Goal: Task Accomplishment & Management: Manage account settings

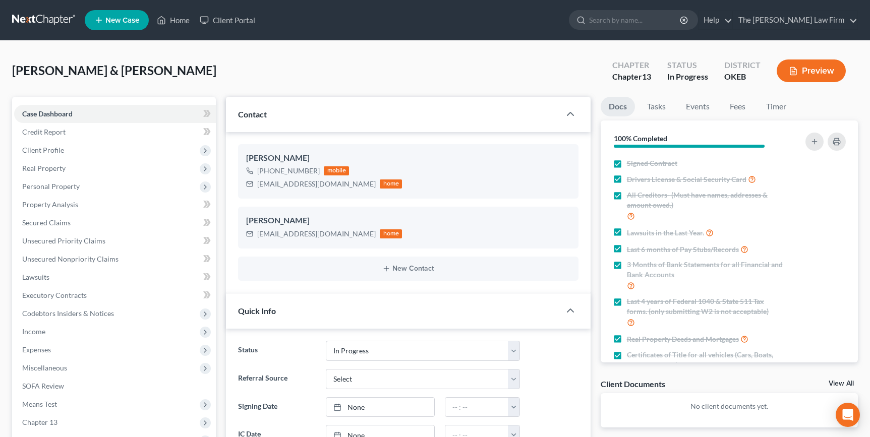
select select "4"
click at [675, 24] on input "search" at bounding box center [635, 20] width 92 height 19
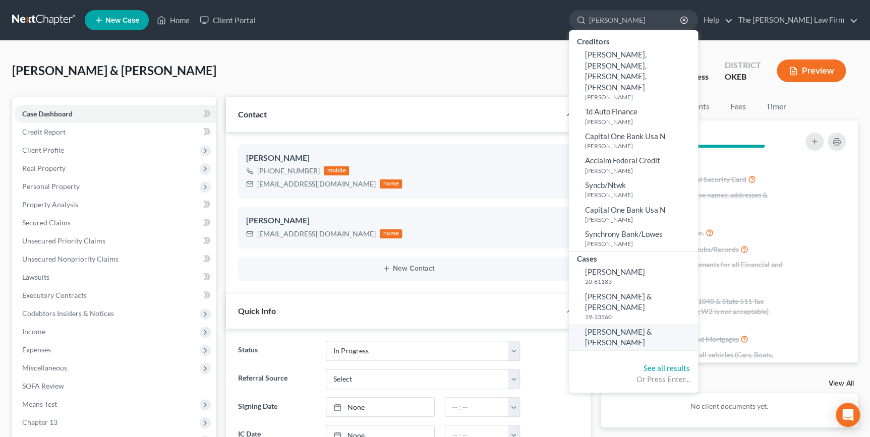
type input "[PERSON_NAME]"
click at [652, 327] on span "[PERSON_NAME] & [PERSON_NAME]" at bounding box center [618, 337] width 67 height 20
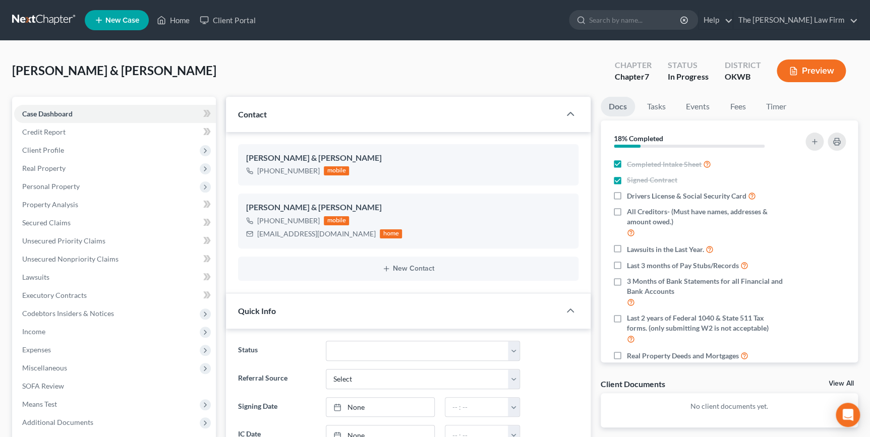
scroll to position [340, 0]
click at [738, 104] on link "Fees" at bounding box center [738, 107] width 32 height 20
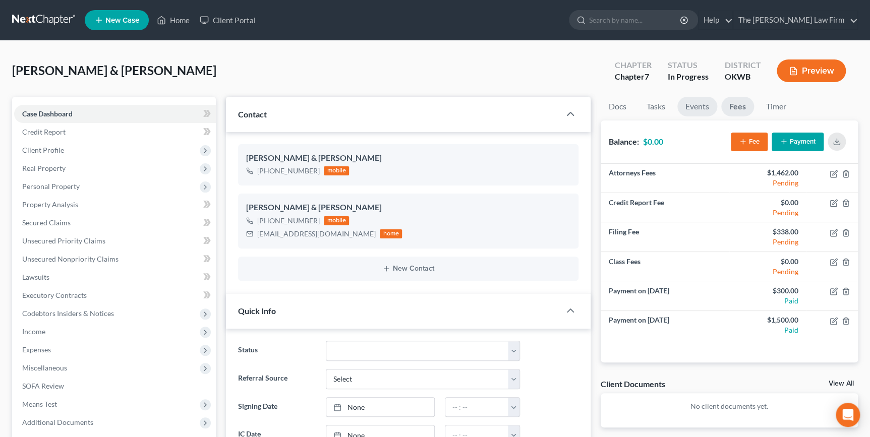
click at [705, 102] on link "Events" at bounding box center [697, 107] width 40 height 20
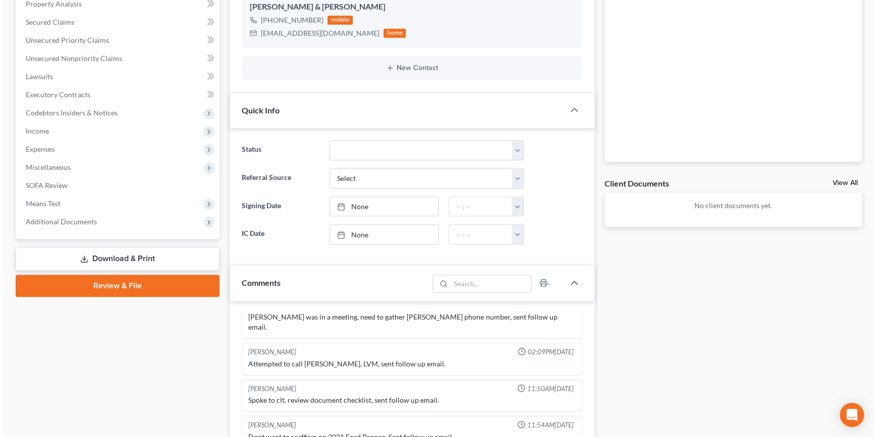
scroll to position [275, 0]
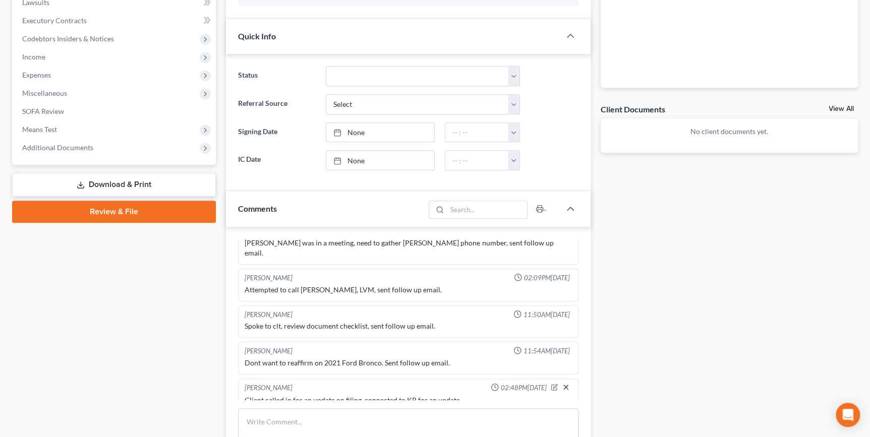
click at [562, 383] on icon "button" at bounding box center [566, 387] width 8 height 8
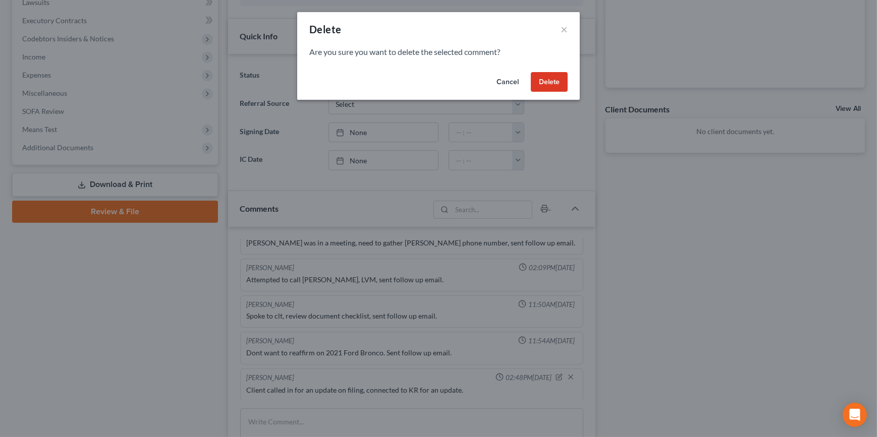
click at [540, 76] on button "Delete" at bounding box center [549, 82] width 37 height 20
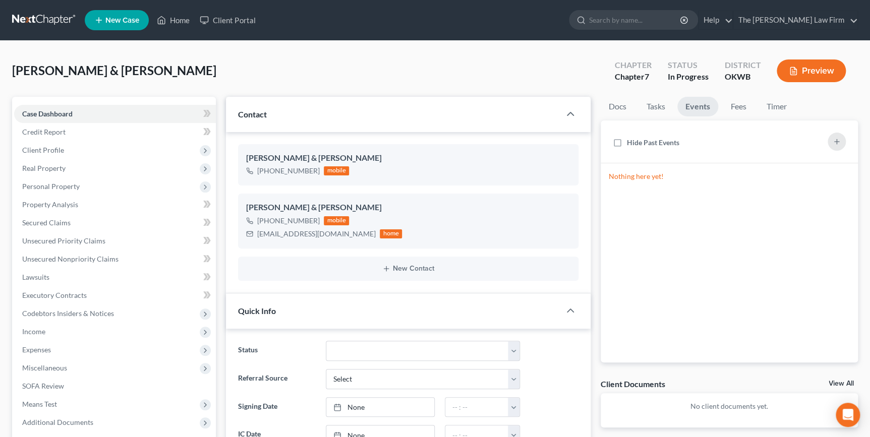
scroll to position [0, 0]
click at [247, 81] on div "[PERSON_NAME] & [PERSON_NAME] Upgraded Chapter Chapter 7 Status In Progress Dis…" at bounding box center [435, 75] width 846 height 44
click at [644, 23] on input "search" at bounding box center [635, 20] width 92 height 19
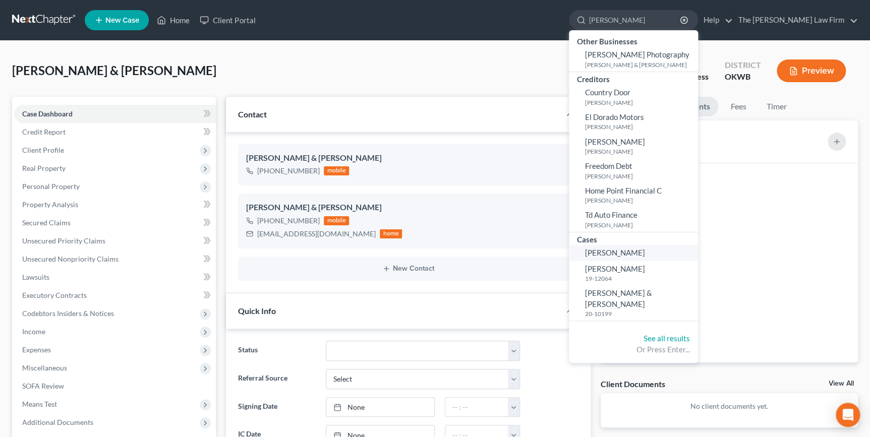
type input "[PERSON_NAME]"
click at [672, 251] on link "[PERSON_NAME]" at bounding box center [633, 253] width 129 height 16
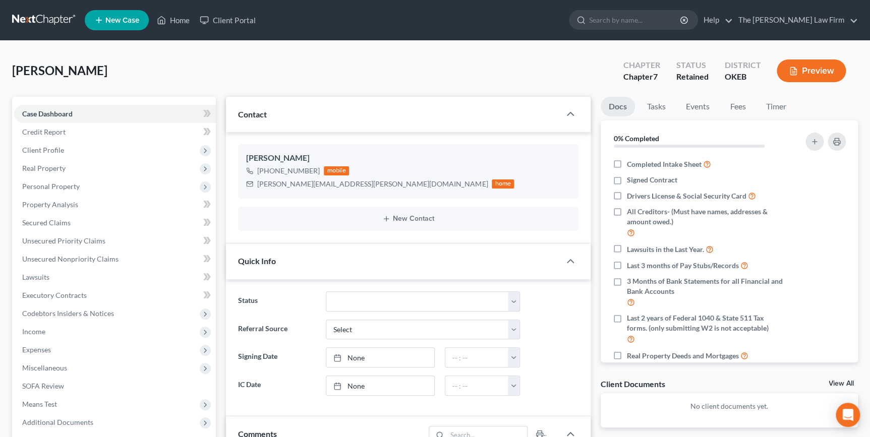
scroll to position [101, 0]
click at [737, 104] on link "Fees" at bounding box center [738, 107] width 32 height 20
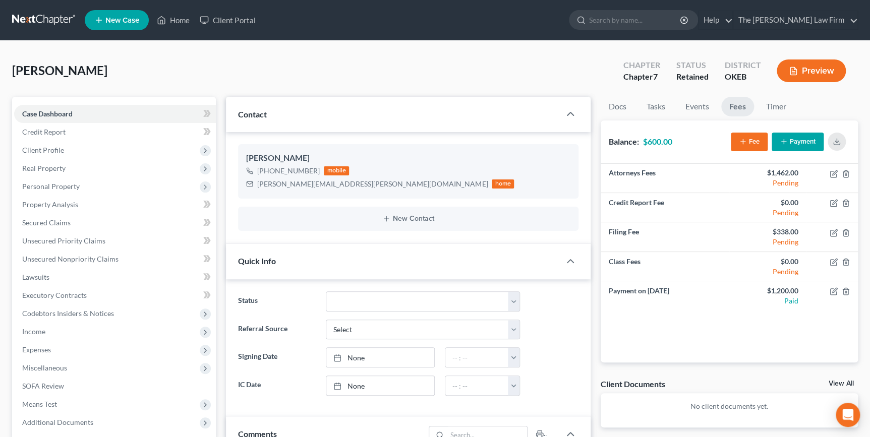
scroll to position [321, 0]
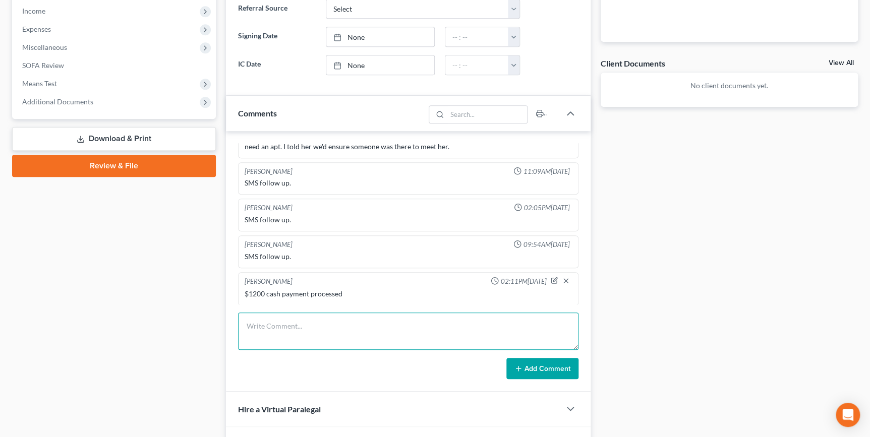
drag, startPoint x: 277, startPoint y: 328, endPoint x: 269, endPoint y: 329, distance: 8.2
click at [273, 329] on textarea at bounding box center [408, 331] width 340 height 37
type textarea "D"
type textarea "Client told Chealsi she is PIF, left final payment at Seminole office. Sent req…"
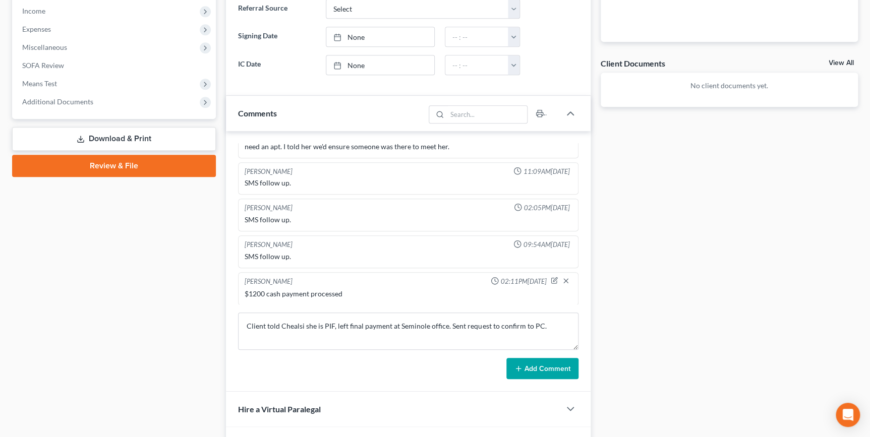
click at [543, 368] on button "Add Comment" at bounding box center [542, 368] width 72 height 21
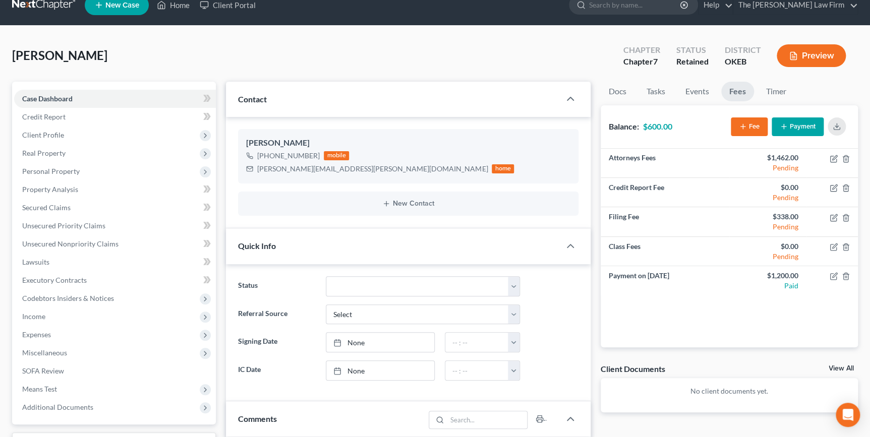
scroll to position [0, 0]
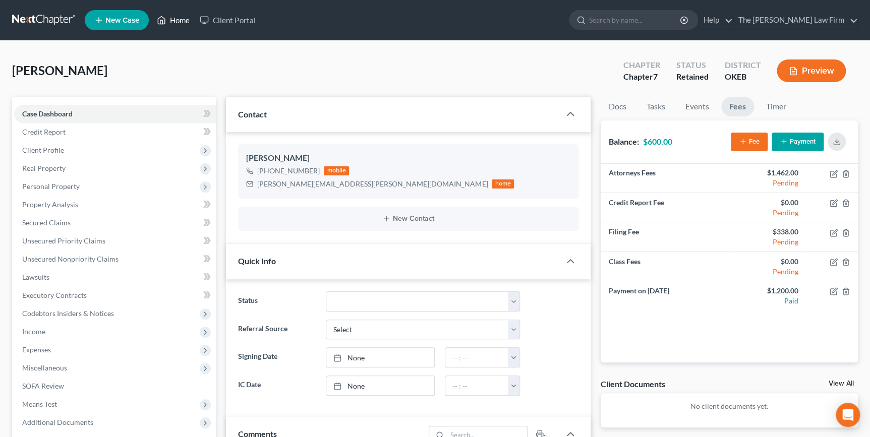
click at [187, 17] on link "Home" at bounding box center [173, 20] width 43 height 18
